Goal: Information Seeking & Learning: Learn about a topic

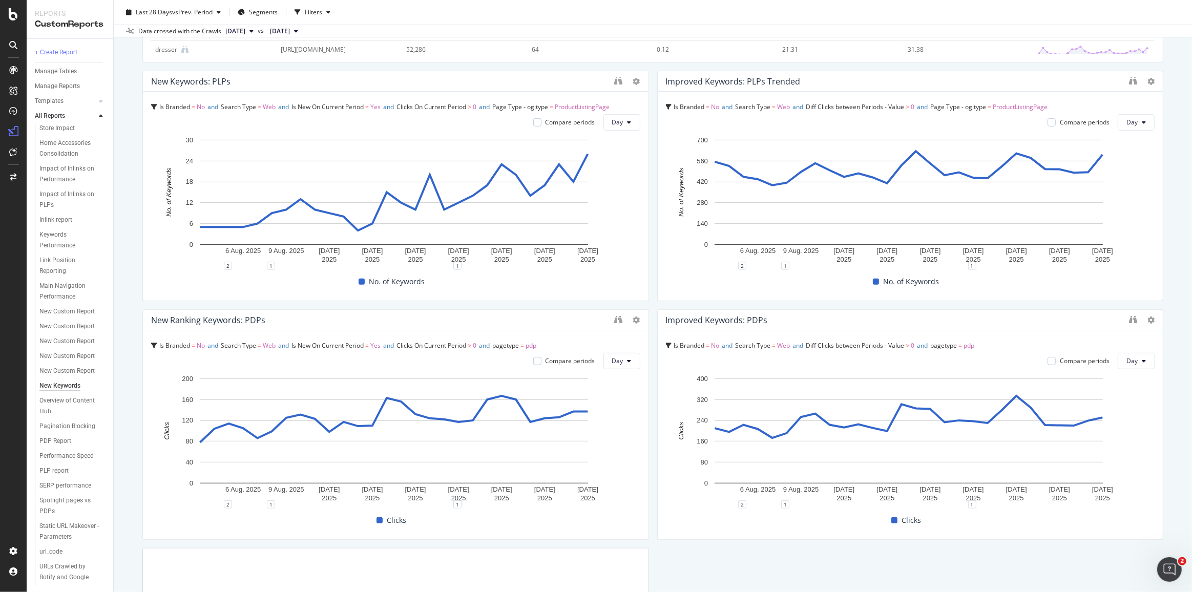
scroll to position [512, 0]
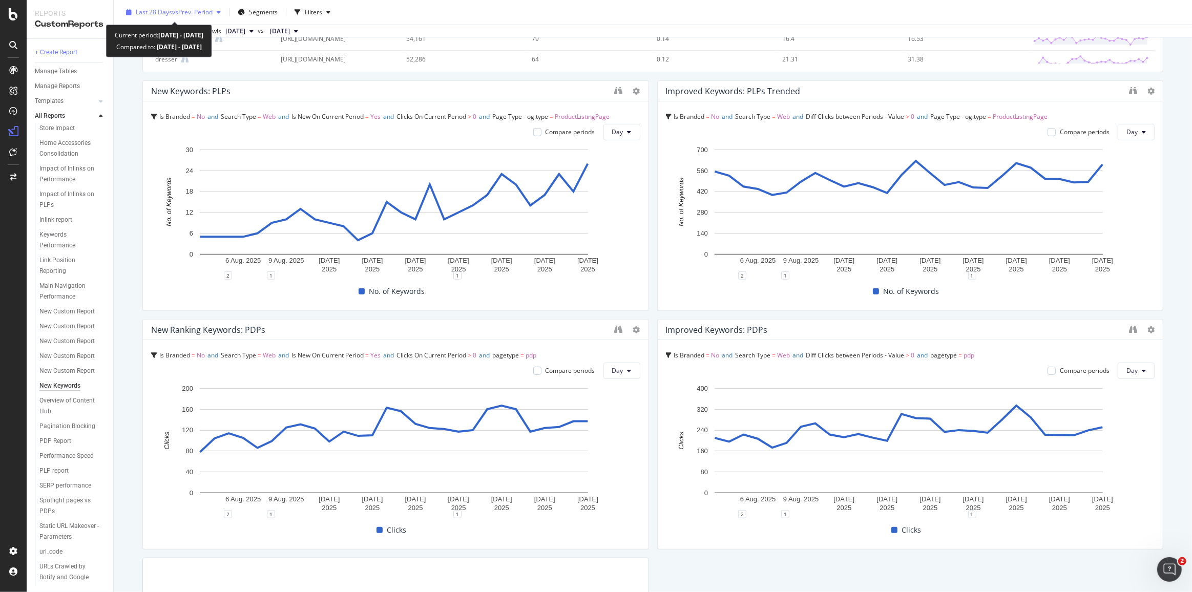
click at [161, 6] on div "Last 28 Days vs Prev. Period" at bounding box center [173, 12] width 103 height 15
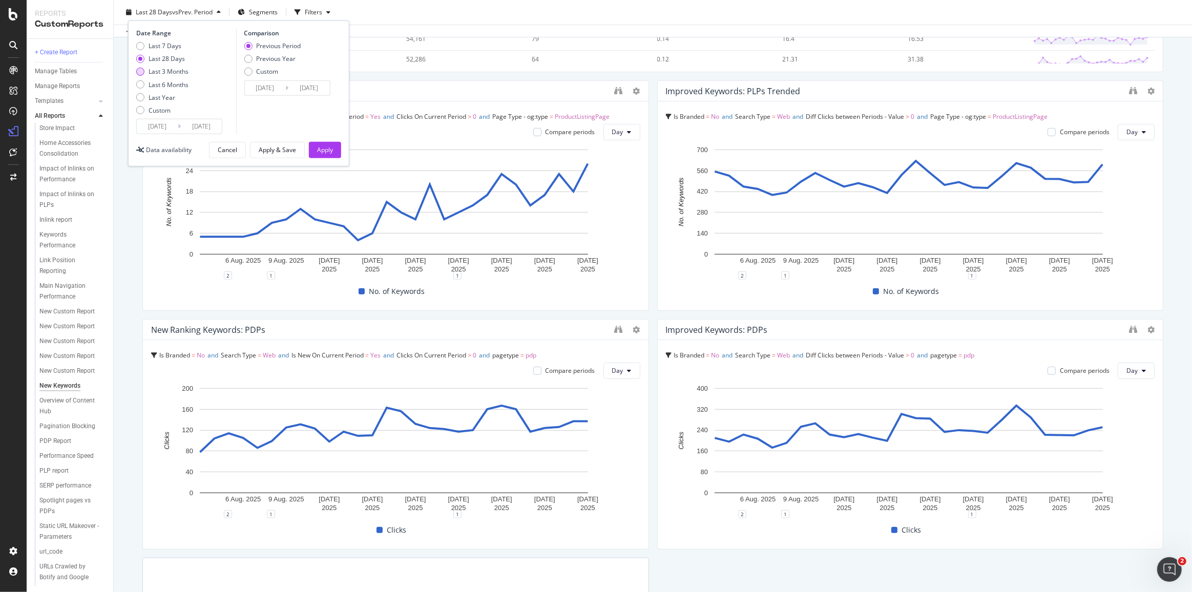
click at [160, 72] on div "Last 3 Months" at bounding box center [169, 71] width 40 height 9
type input "[DATE]"
type input "2025/02/28"
type input "2025/05/30"
click at [319, 152] on div "Apply" at bounding box center [325, 149] width 16 height 9
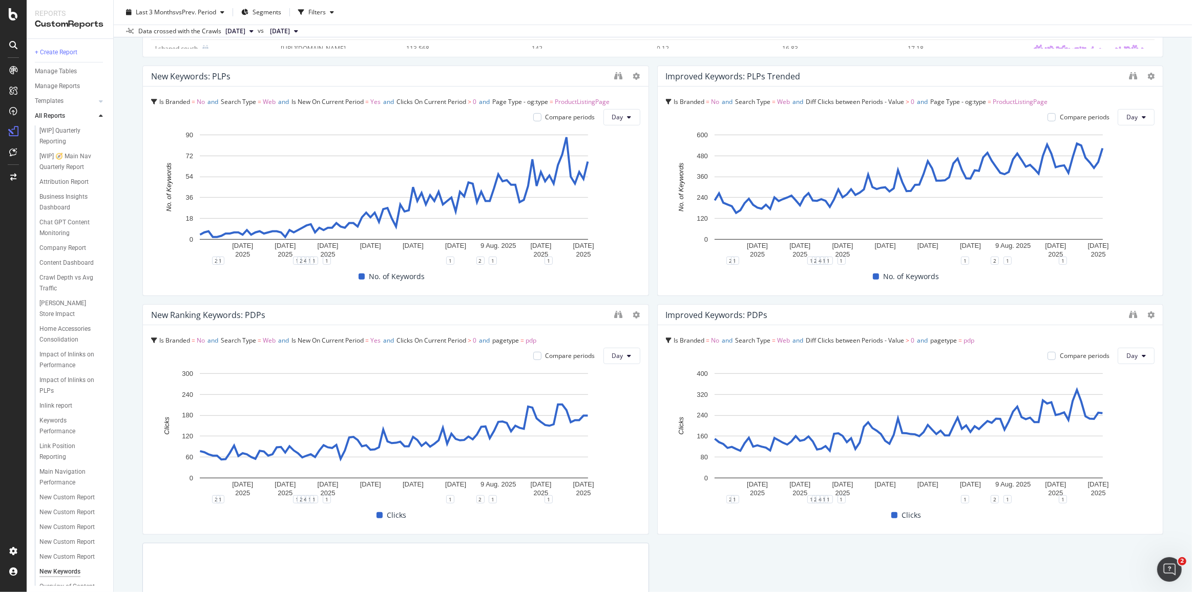
scroll to position [512, 0]
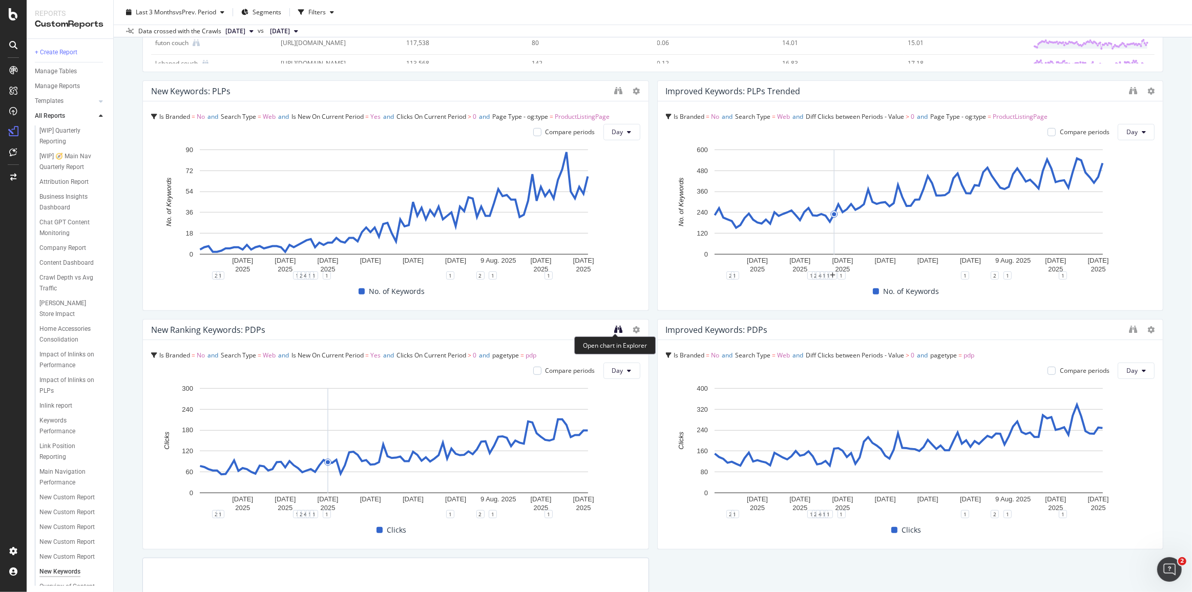
click at [615, 332] on icon "binoculars" at bounding box center [619, 329] width 8 height 8
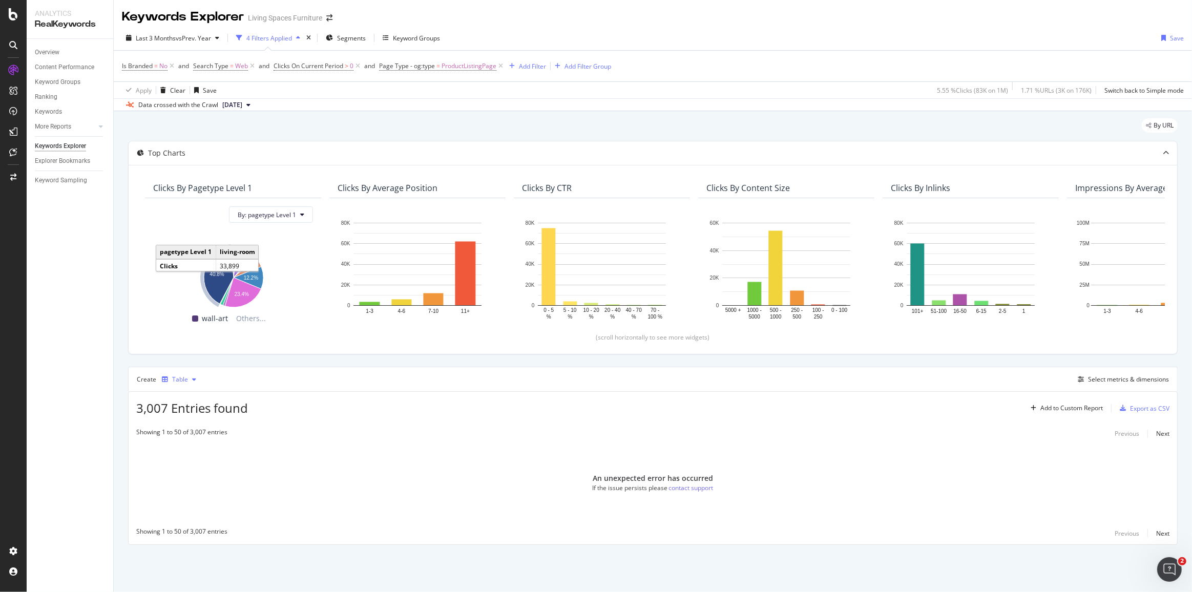
click at [180, 377] on div "Table" at bounding box center [180, 379] width 16 height 6
click at [186, 414] on div "Trend" at bounding box center [190, 412] width 17 height 9
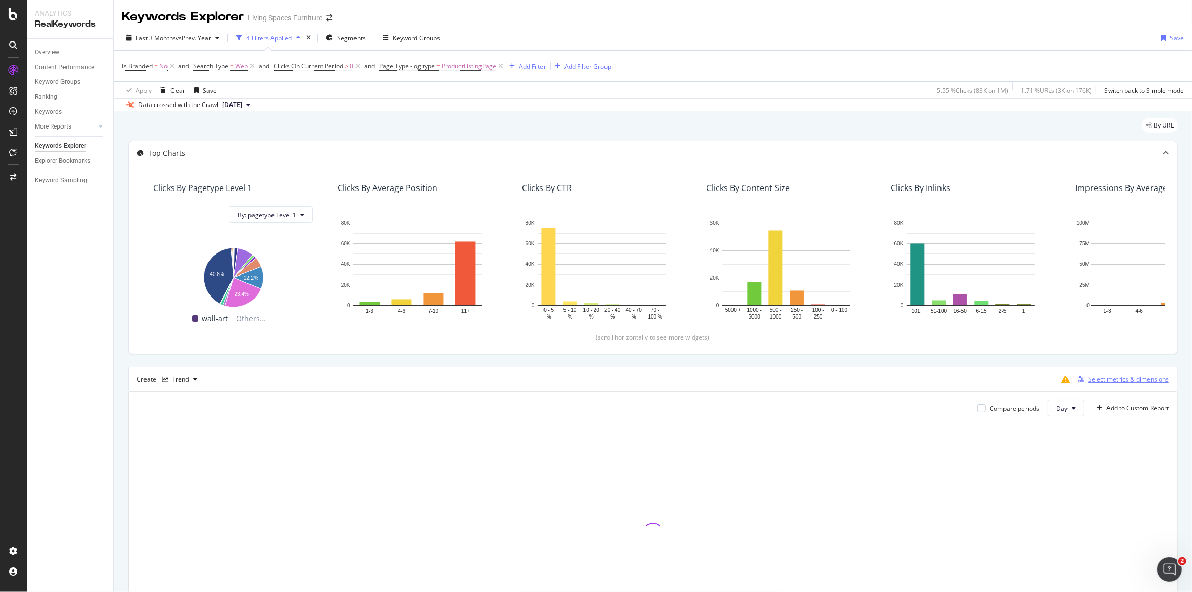
click at [1107, 379] on div "Select metrics & dimensions" at bounding box center [1128, 379] width 81 height 9
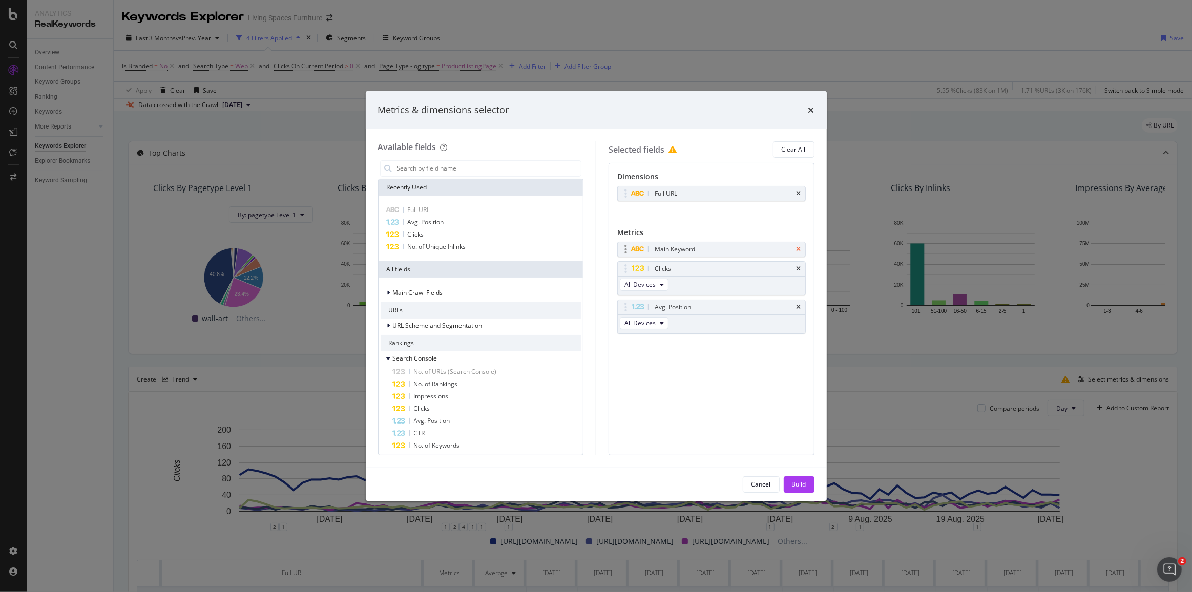
click at [799, 247] on icon "times" at bounding box center [798, 249] width 5 height 6
click at [801, 287] on icon "times" at bounding box center [798, 288] width 5 height 6
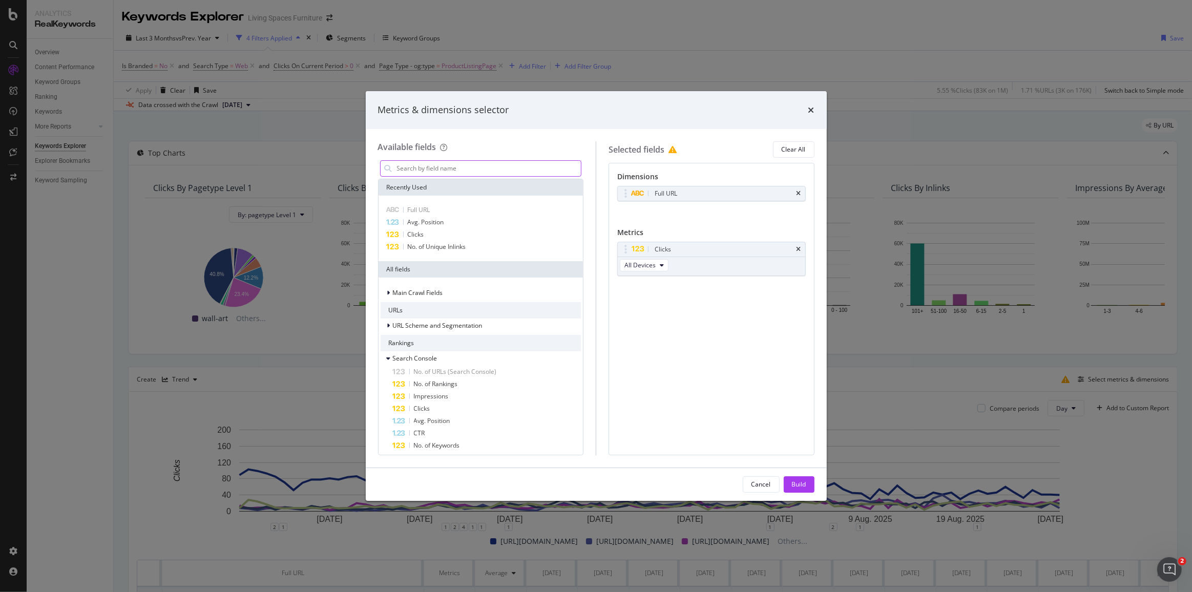
click at [442, 165] on input "modal" at bounding box center [488, 168] width 185 height 15
click at [790, 486] on button "Build" at bounding box center [799, 484] width 31 height 16
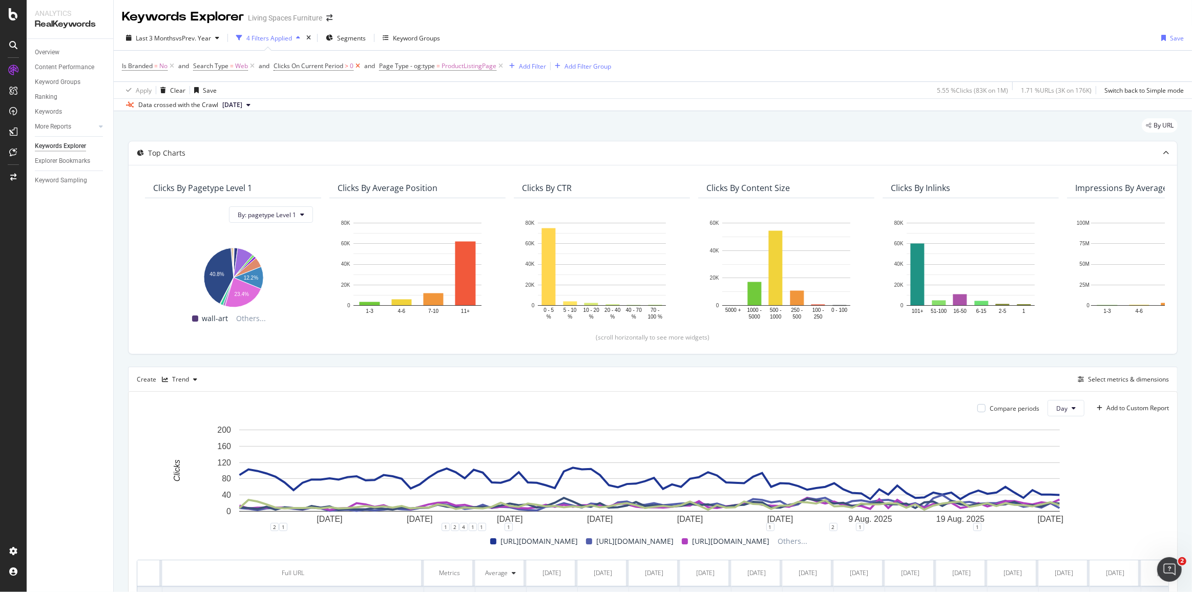
click at [357, 67] on icon at bounding box center [357, 66] width 9 height 10
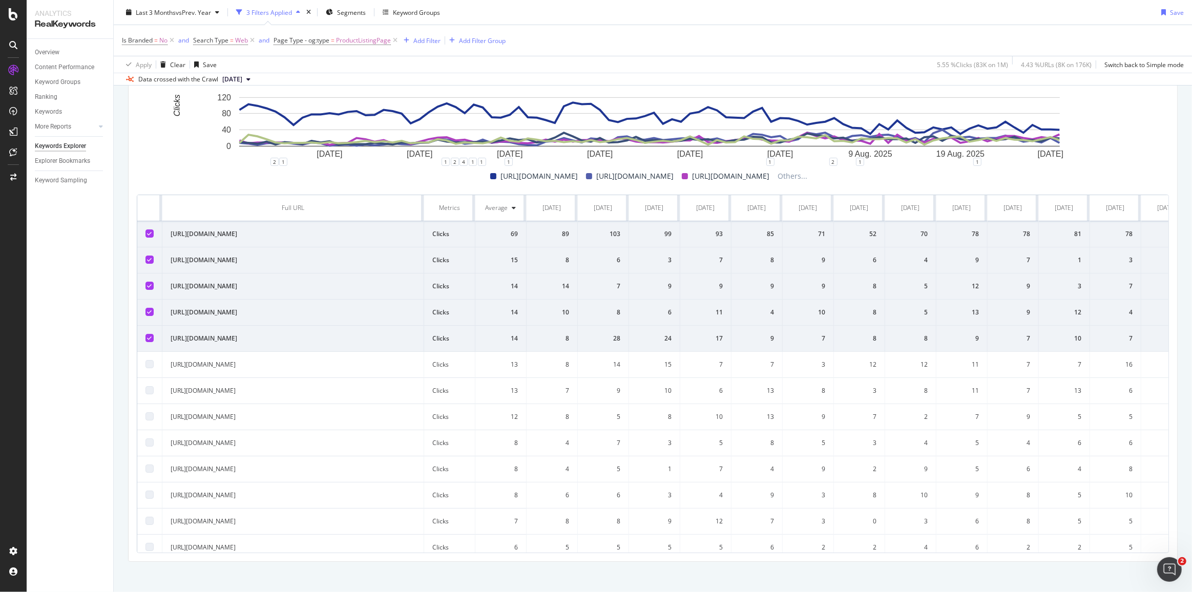
scroll to position [369, 0]
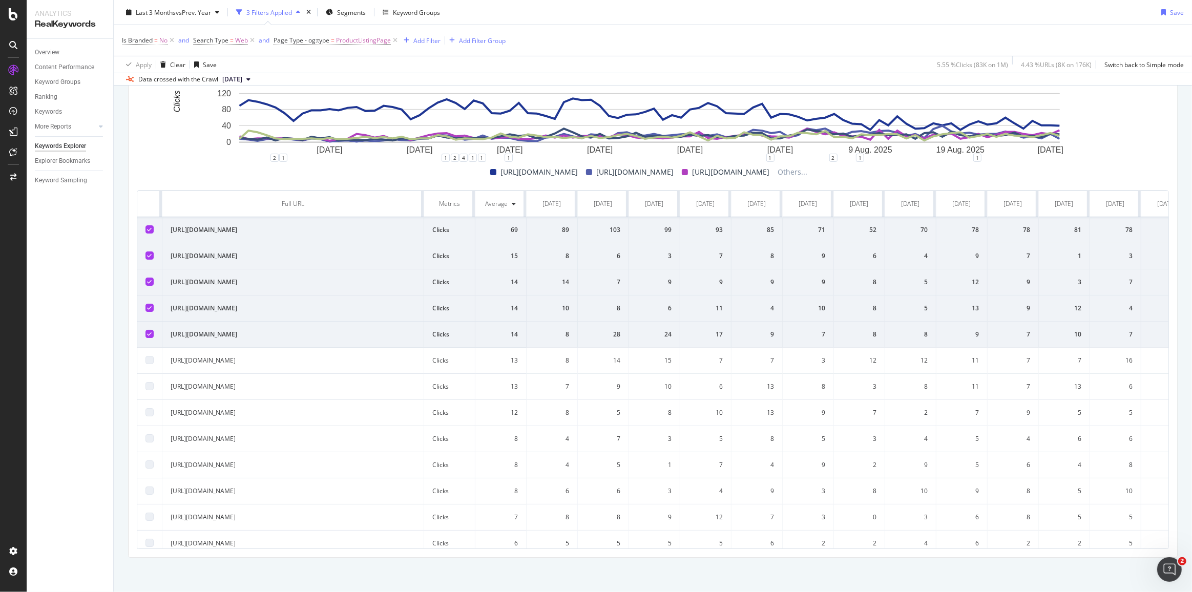
click at [153, 338] on div at bounding box center [149, 334] width 8 height 8
click at [149, 310] on icon at bounding box center [150, 307] width 5 height 5
click at [149, 275] on td at bounding box center [149, 282] width 25 height 26
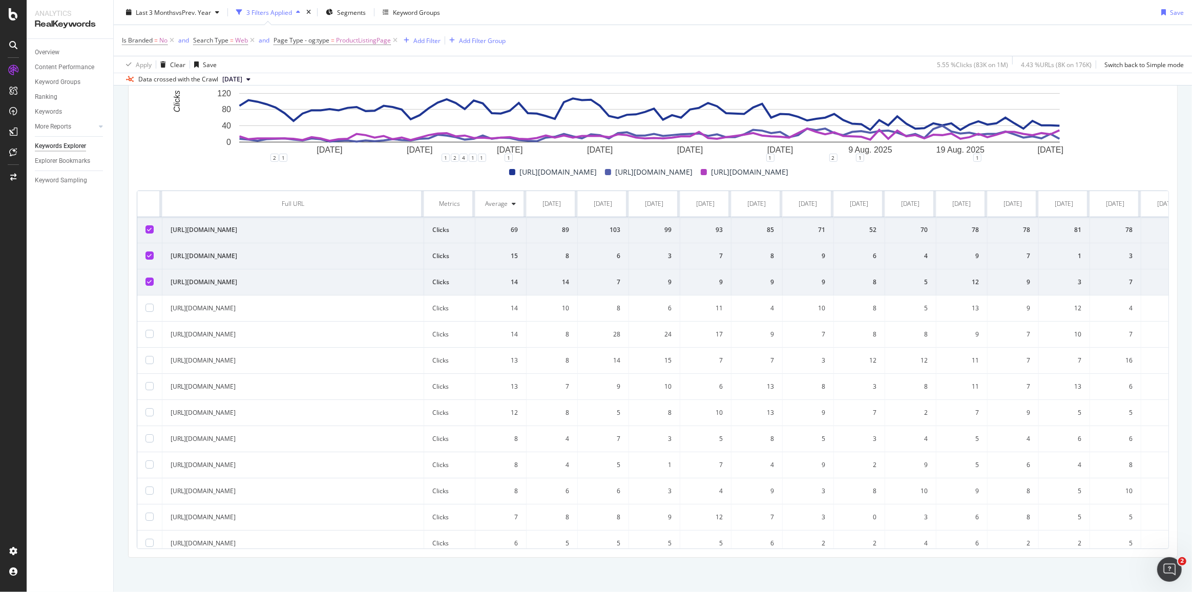
click at [149, 251] on div at bounding box center [149, 255] width 8 height 8
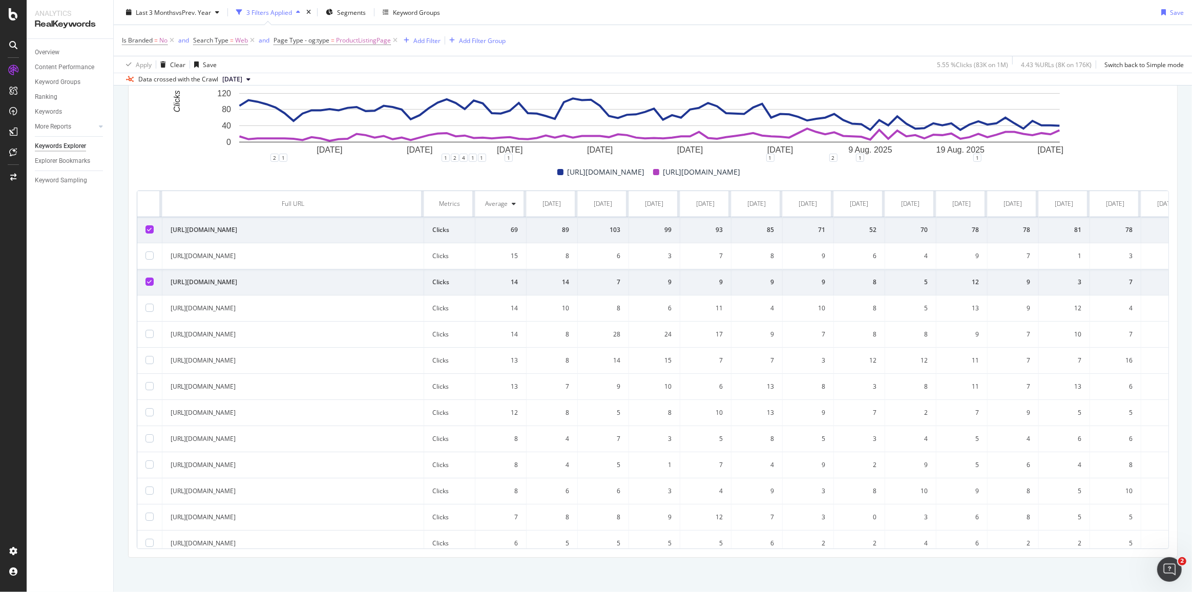
click at [150, 227] on icon at bounding box center [150, 229] width 5 height 5
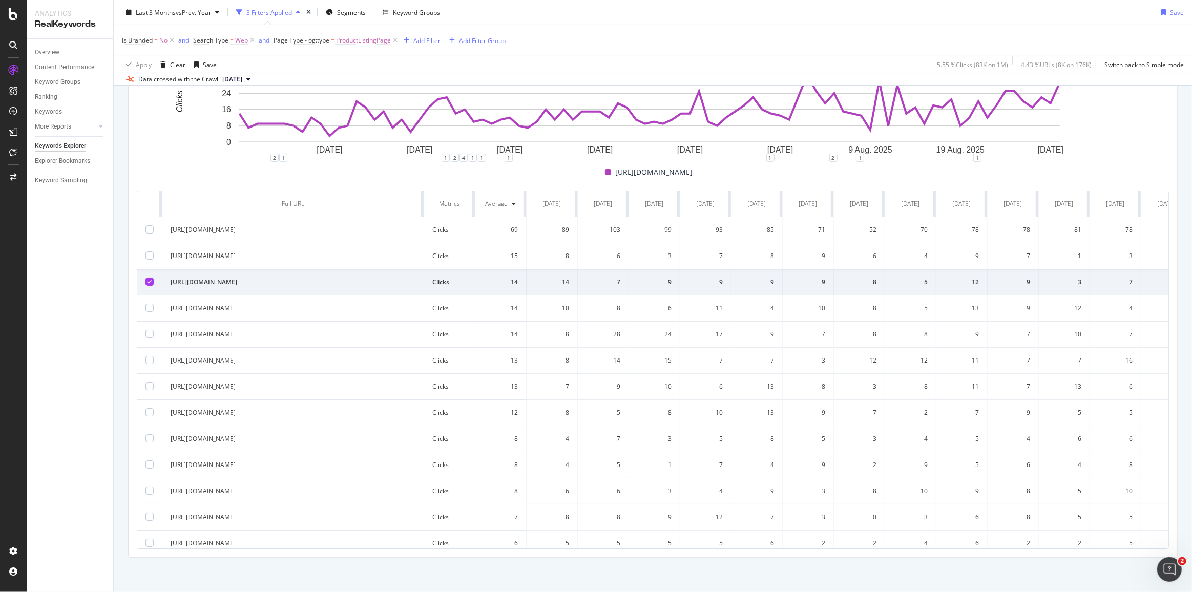
click at [150, 279] on icon at bounding box center [150, 281] width 5 height 5
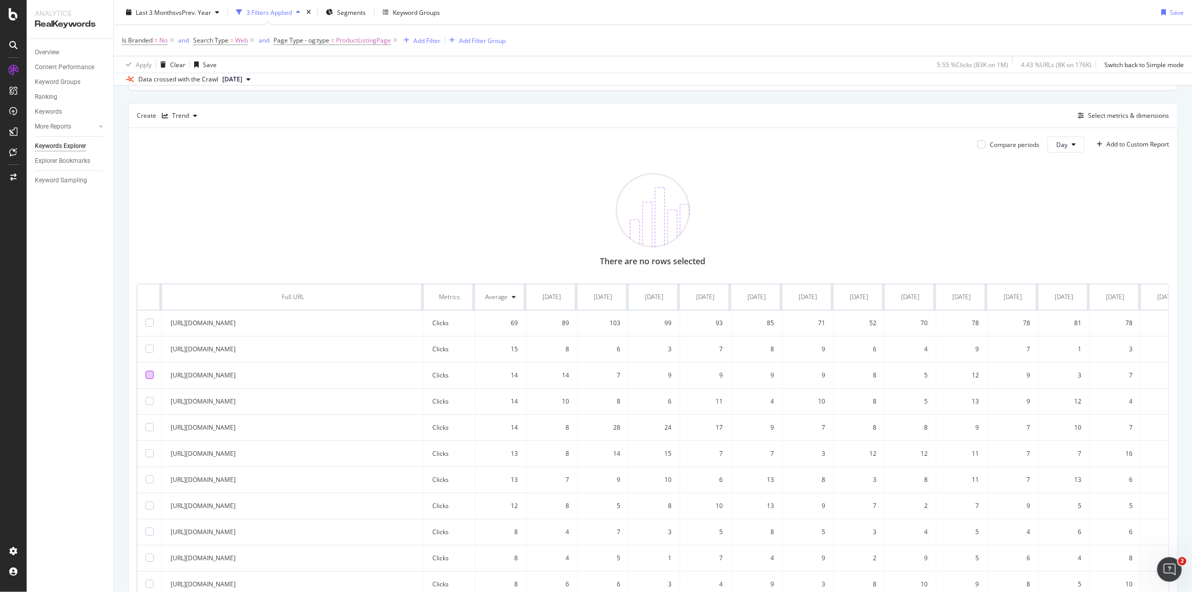
scroll to position [217, 0]
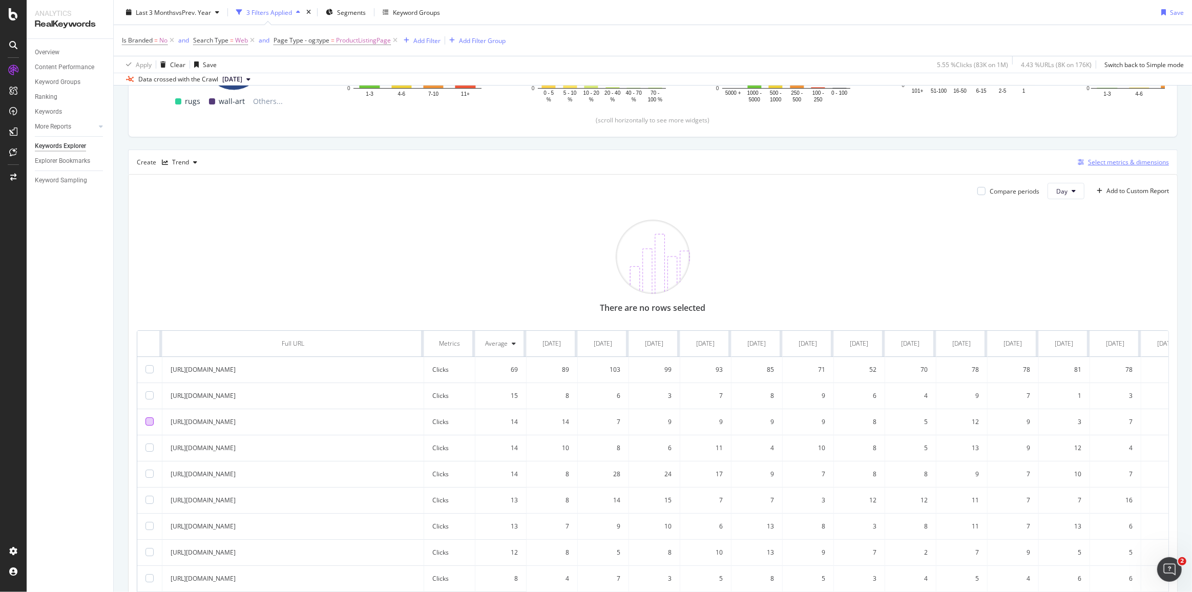
click at [1105, 158] on div "Select metrics & dimensions" at bounding box center [1128, 162] width 81 height 9
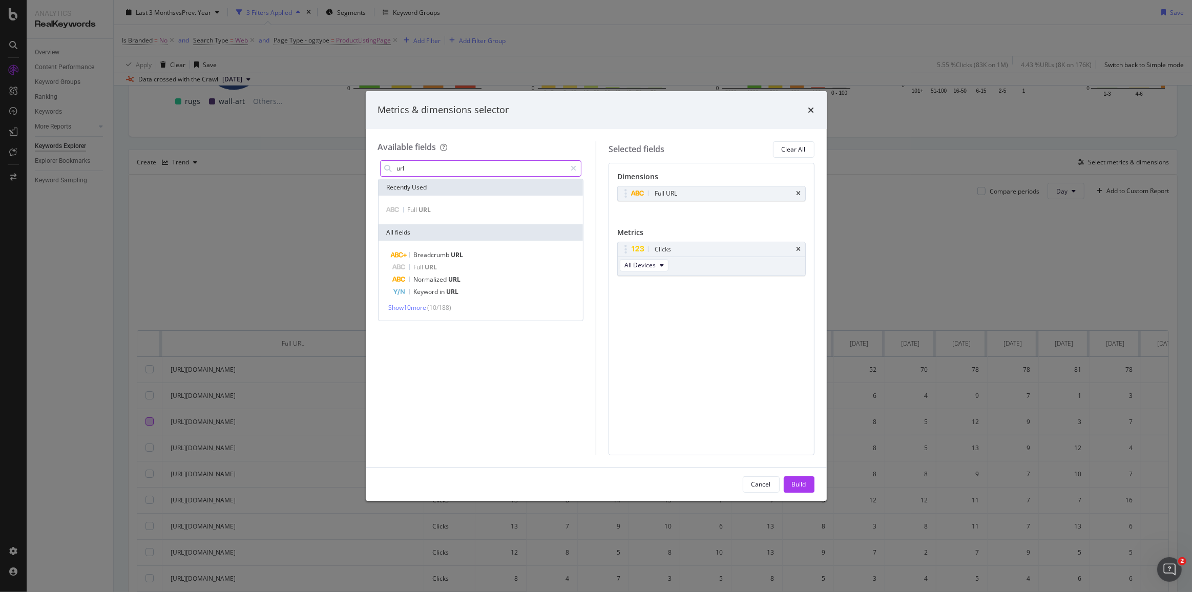
click at [562, 167] on input "url" at bounding box center [481, 168] width 171 height 15
type input "p"
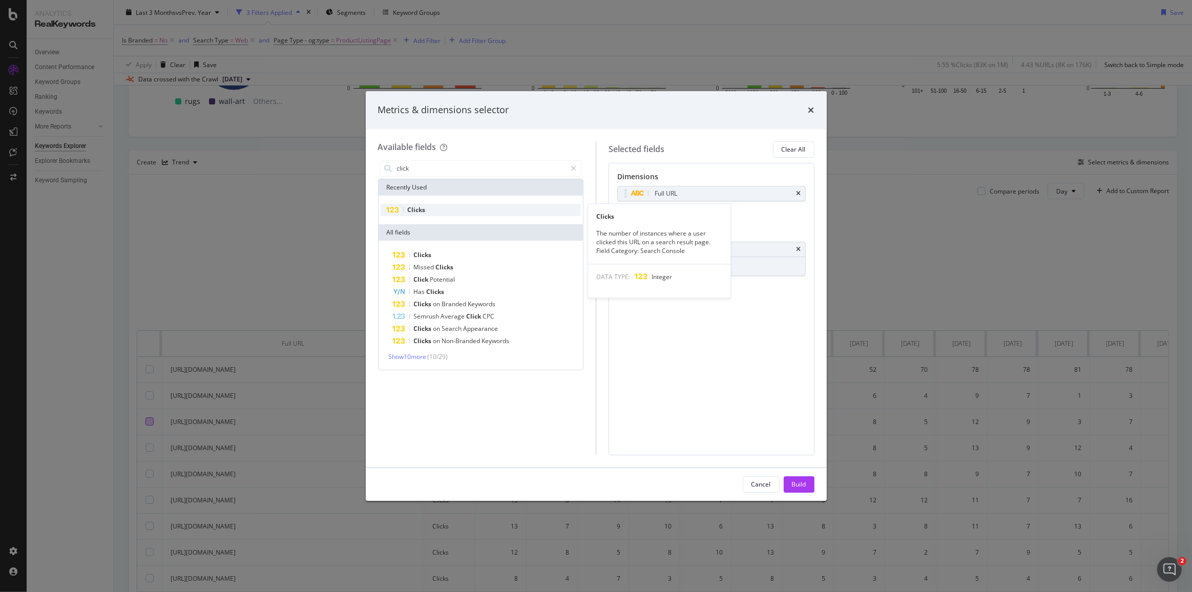
type input "click"
click at [437, 211] on div "Clicks" at bounding box center [481, 210] width 201 height 12
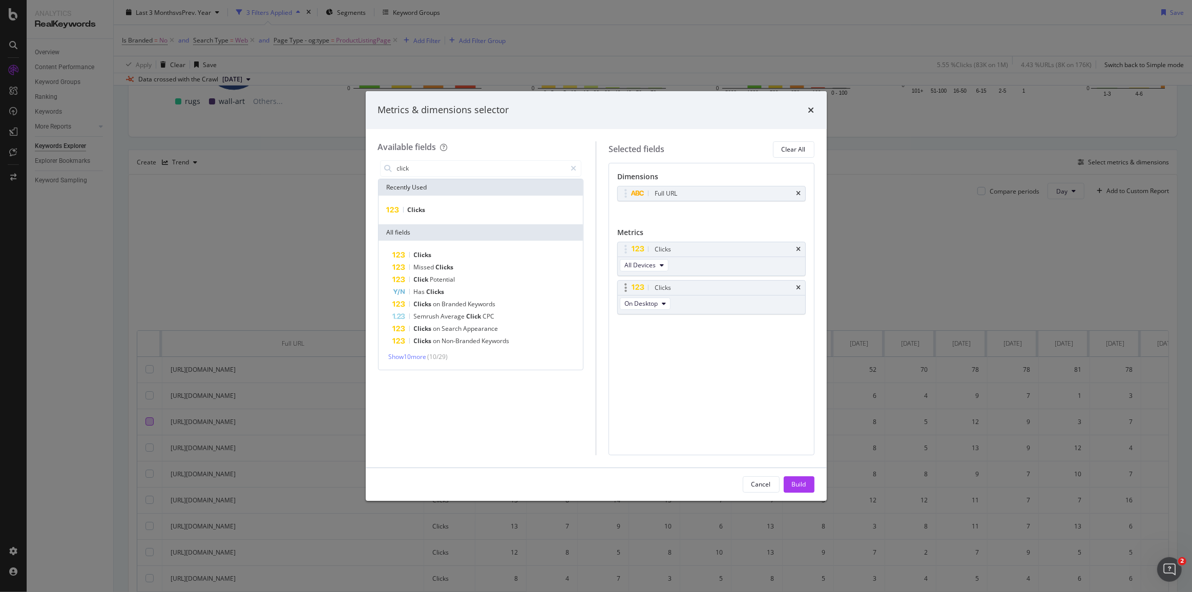
click at [801, 286] on div "Clicks" at bounding box center [711, 288] width 187 height 14
click at [798, 192] on icon "times" at bounding box center [798, 194] width 5 height 6
click at [800, 246] on icon "times" at bounding box center [798, 246] width 5 height 6
click at [662, 262] on icon "modal" at bounding box center [664, 262] width 4 height 6
click at [658, 277] on span "All Devices" at bounding box center [645, 279] width 35 height 9
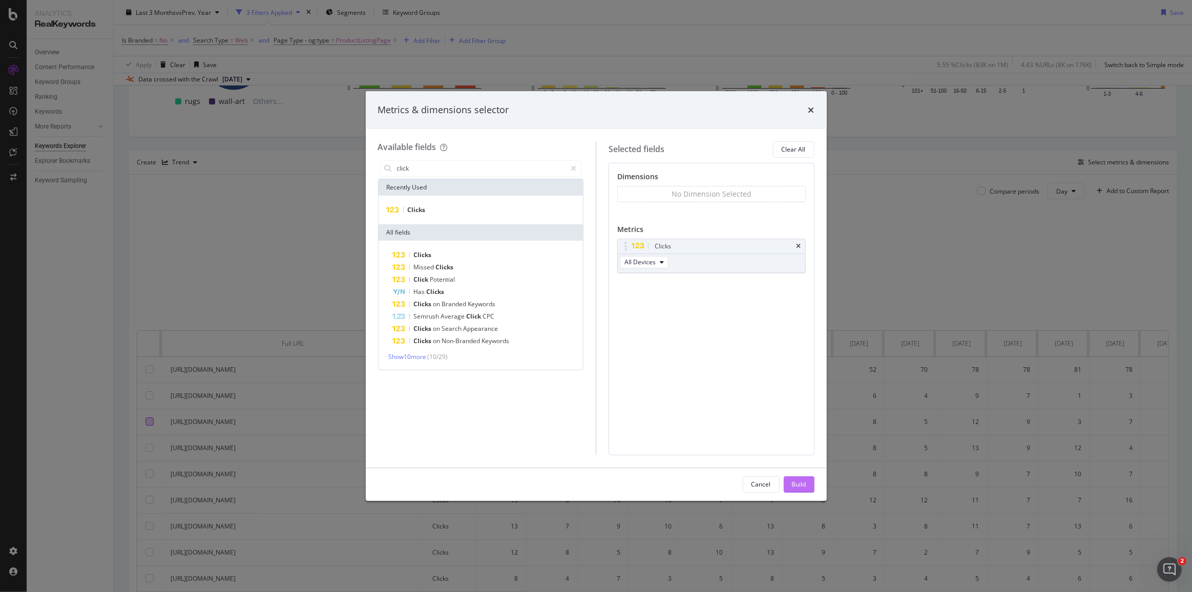
click at [801, 485] on div "Build" at bounding box center [799, 484] width 14 height 9
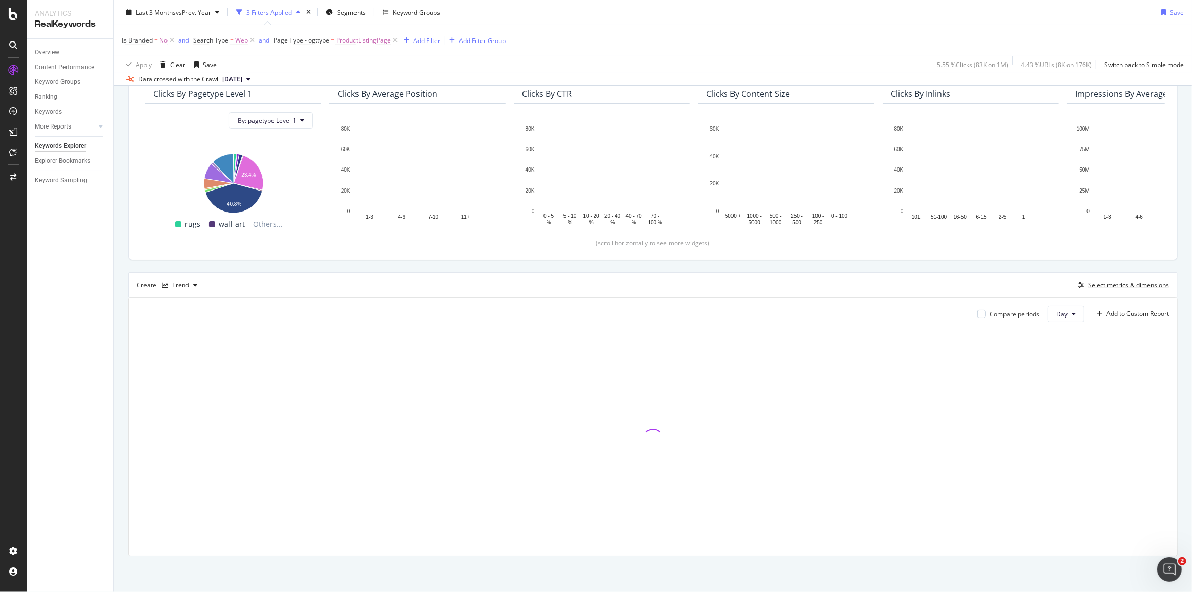
scroll to position [93, 0]
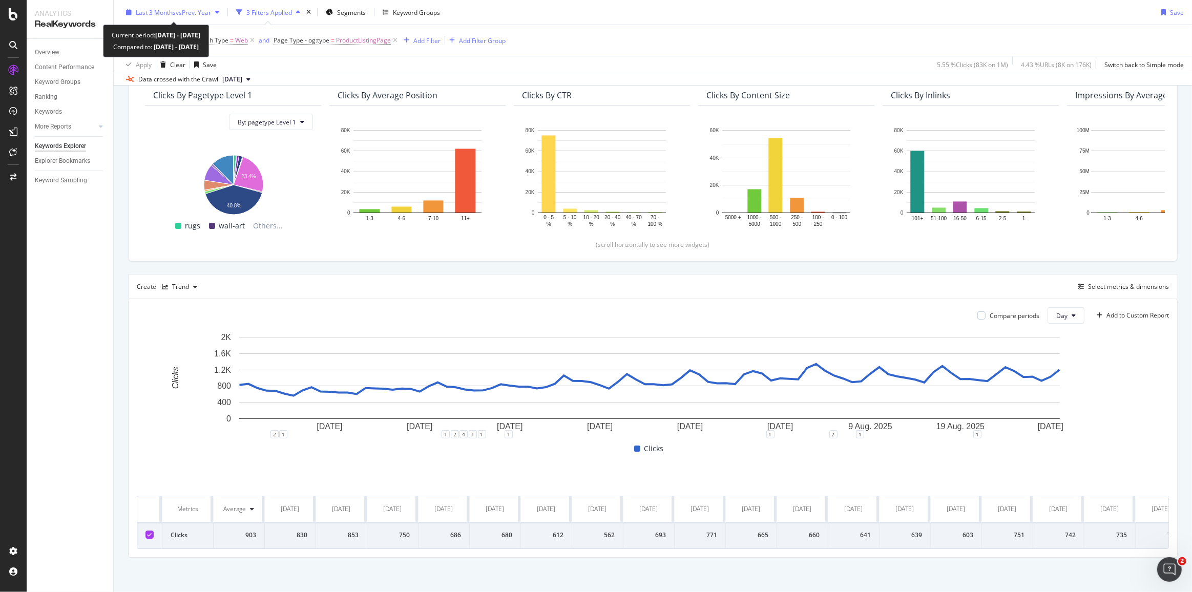
click at [190, 8] on span "vs Prev. Year" at bounding box center [193, 12] width 35 height 9
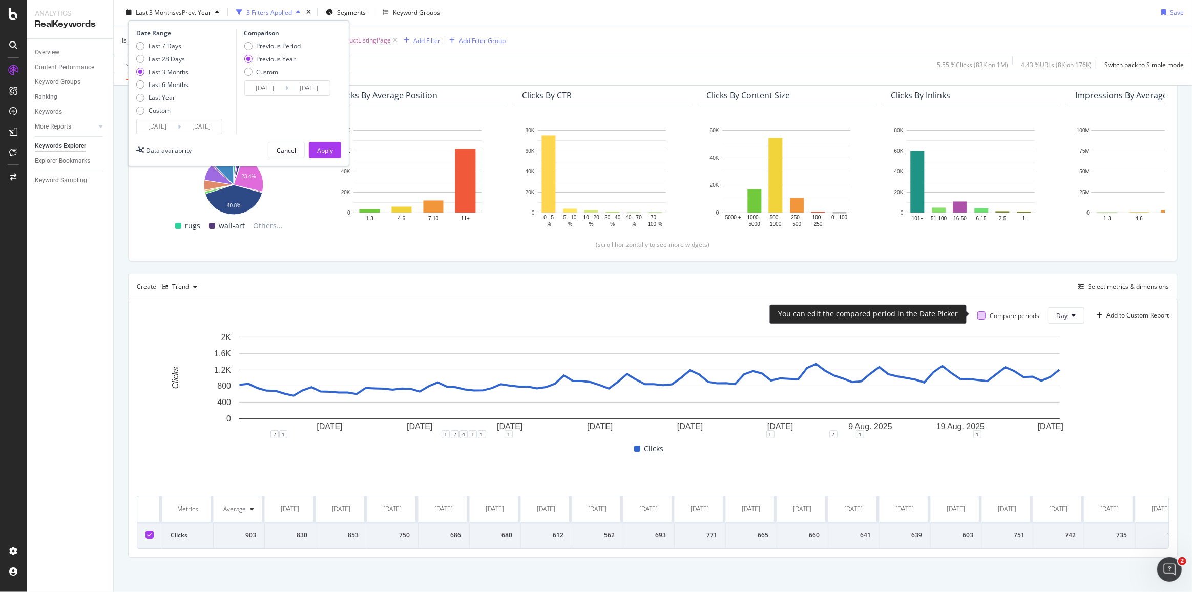
click at [978, 314] on div at bounding box center [981, 315] width 8 height 8
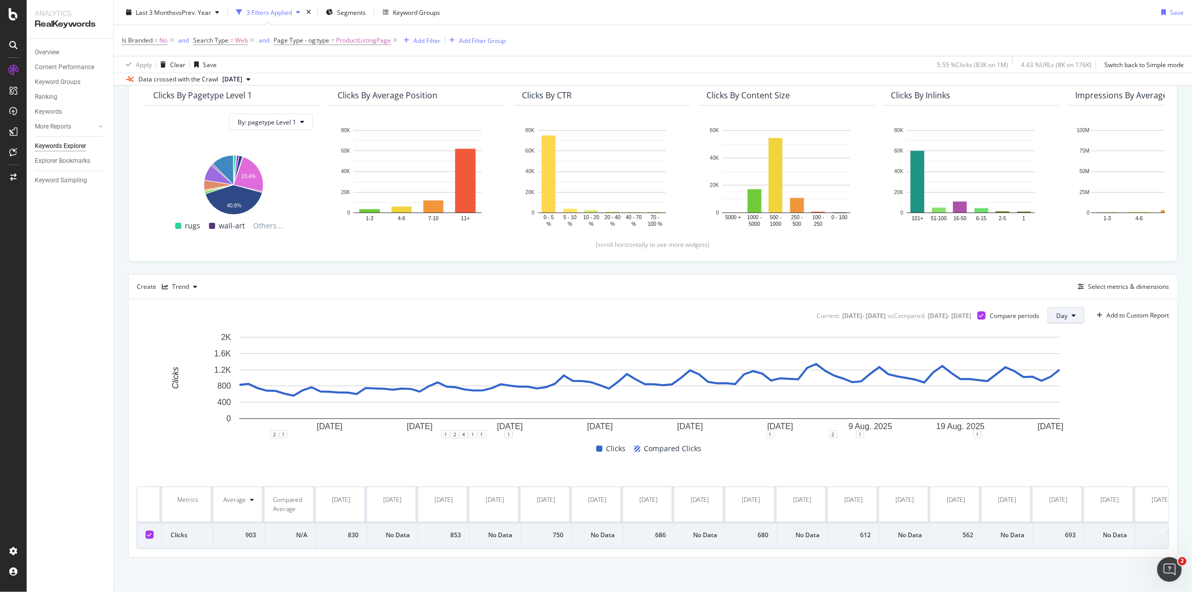
click at [1069, 311] on button "Day" at bounding box center [1065, 315] width 37 height 16
click at [1061, 356] on span "Week" at bounding box center [1058, 353] width 18 height 9
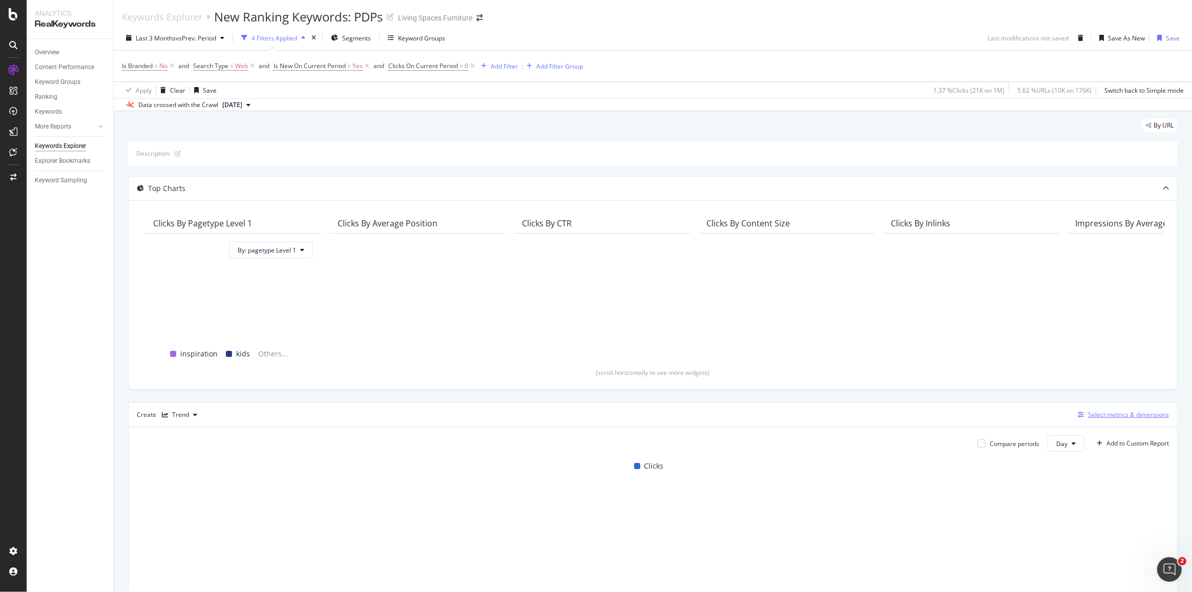
click at [1135, 418] on div "Select metrics & dimensions" at bounding box center [1121, 414] width 95 height 11
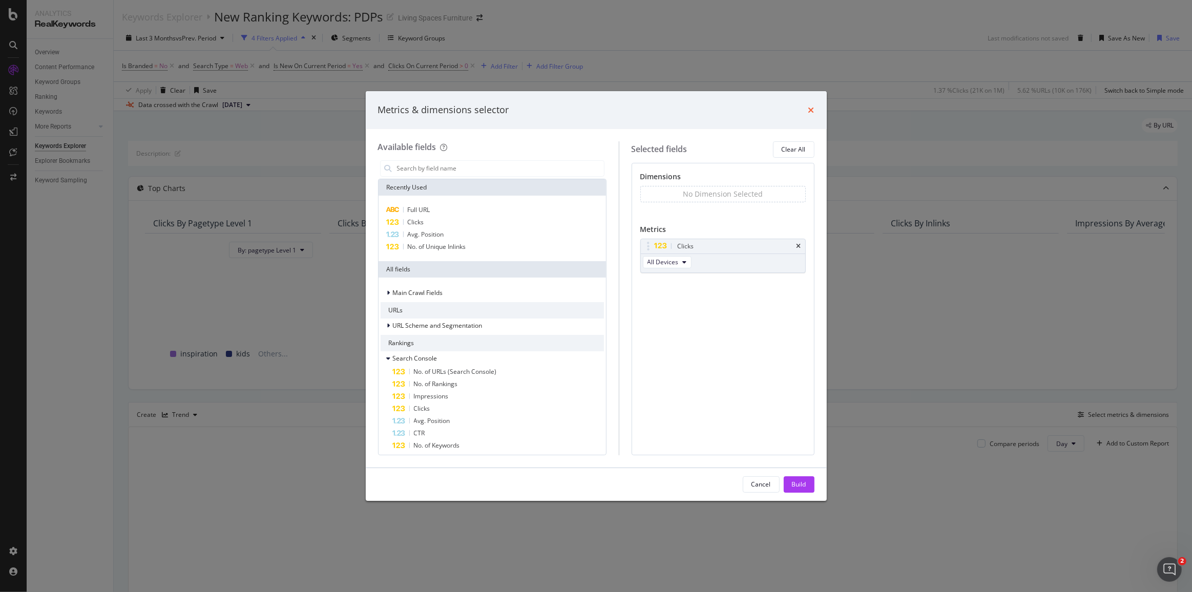
click at [811, 111] on icon "times" at bounding box center [811, 110] width 6 height 8
